Goal: Transaction & Acquisition: Purchase product/service

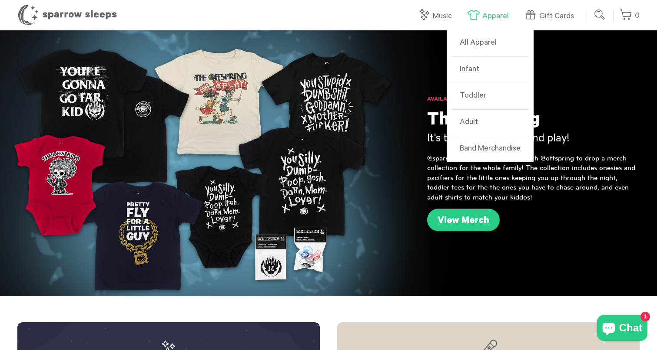
click at [499, 19] on link "Apparel" at bounding box center [490, 16] width 46 height 19
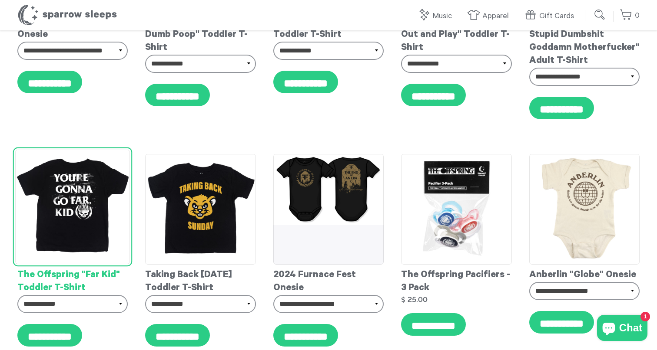
scroll to position [5001, 1]
click at [91, 192] on img at bounding box center [72, 207] width 115 height 115
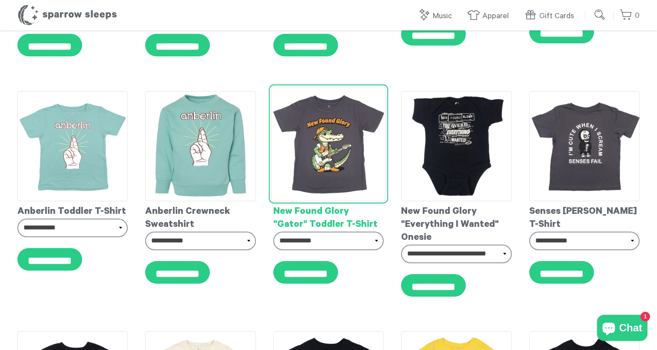
scroll to position [5292, 0]
click at [333, 147] on img at bounding box center [328, 144] width 115 height 115
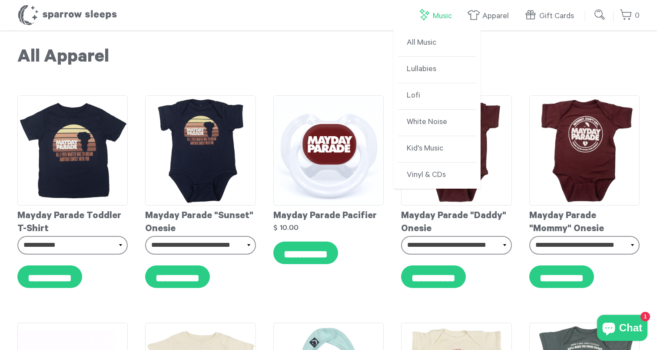
scroll to position [0, 4]
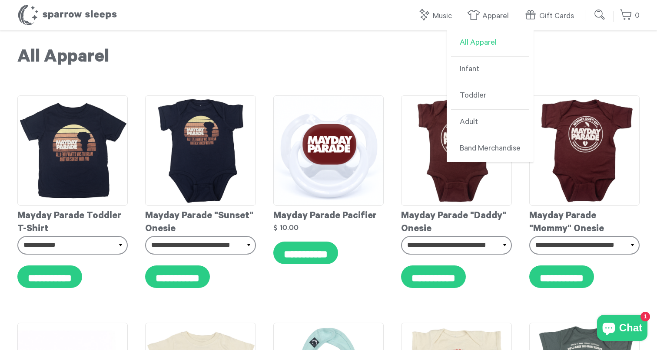
click at [478, 50] on link "All Apparel" at bounding box center [490, 43] width 78 height 26
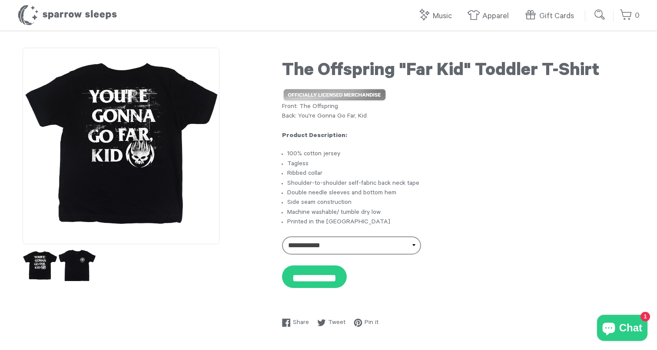
click at [74, 266] on img at bounding box center [77, 266] width 38 height 38
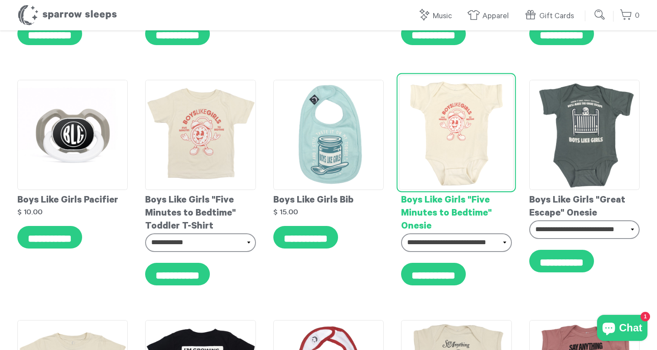
scroll to position [221, 0]
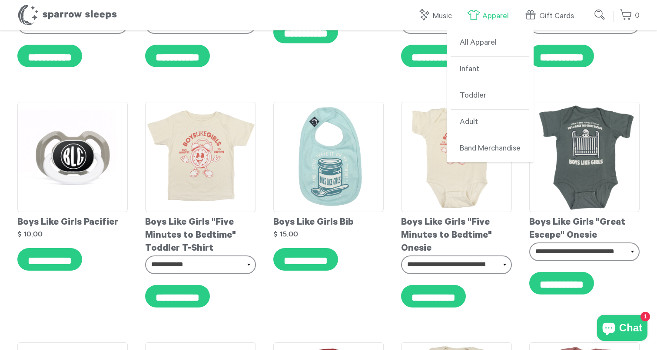
click at [485, 14] on link "Apparel" at bounding box center [490, 16] width 46 height 19
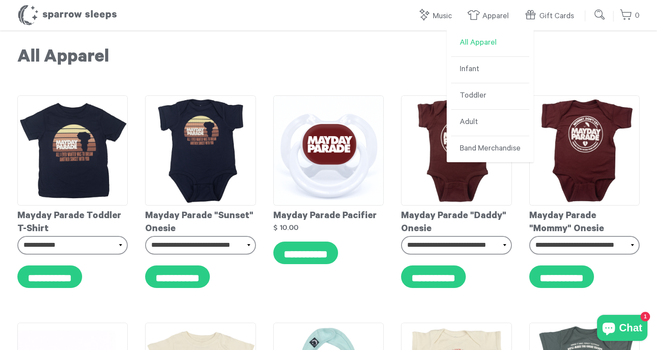
click at [479, 43] on link "All Apparel" at bounding box center [490, 43] width 78 height 26
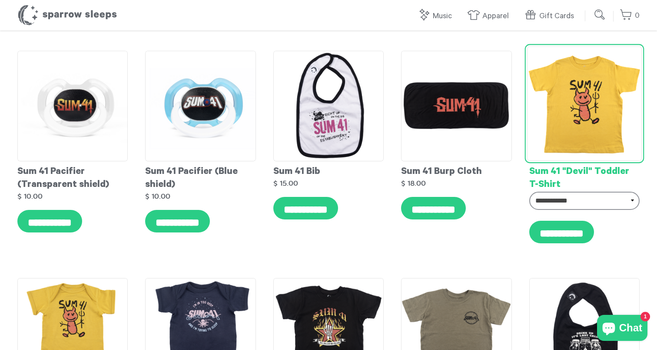
scroll to position [955, 0]
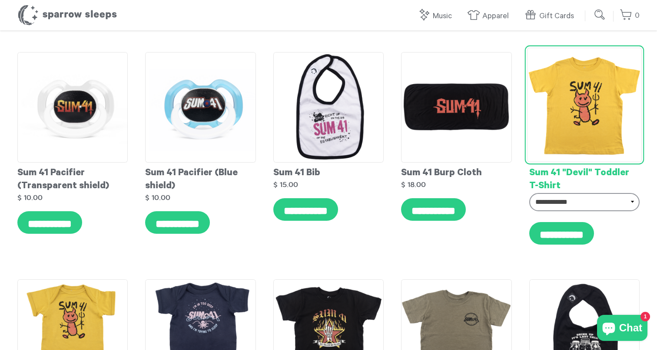
click at [573, 124] on img at bounding box center [583, 105] width 115 height 115
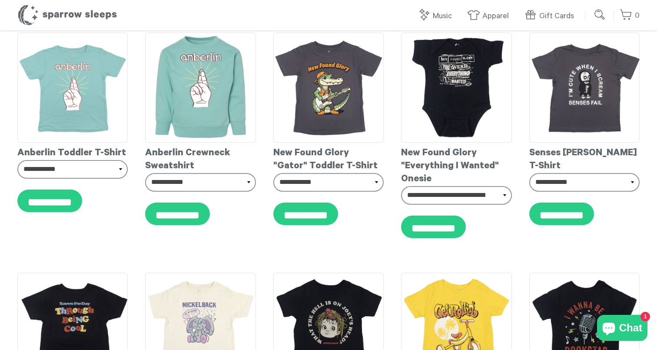
scroll to position [5352, 0]
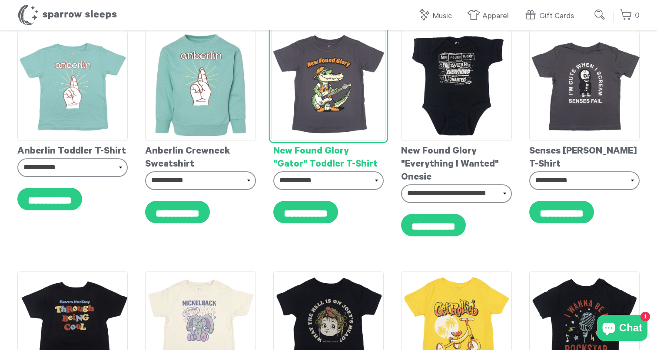
click at [334, 97] on img at bounding box center [328, 83] width 115 height 115
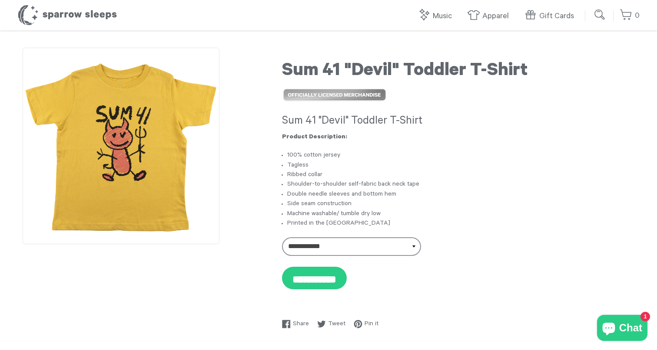
scroll to position [2, 0]
